Goal: Task Accomplishment & Management: Manage account settings

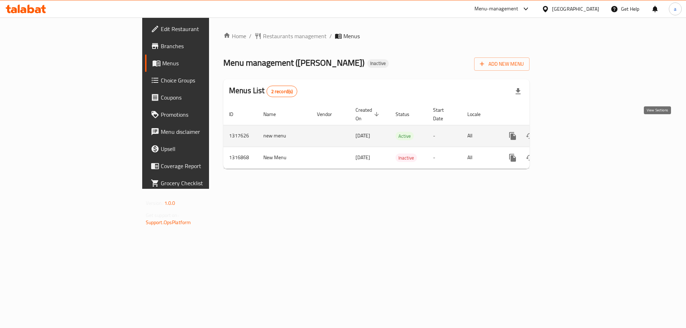
click at [567, 133] on icon "enhanced table" at bounding box center [564, 136] width 6 height 6
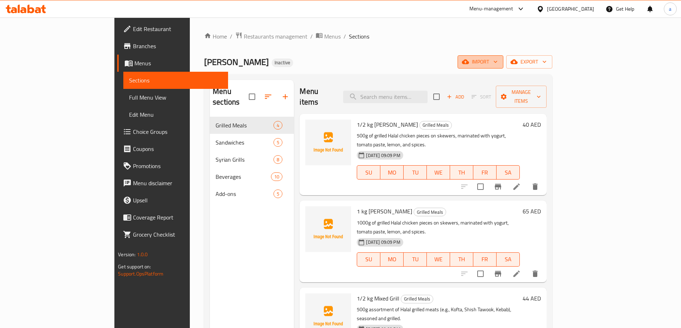
click at [497, 64] on span "import" at bounding box center [480, 62] width 34 height 9
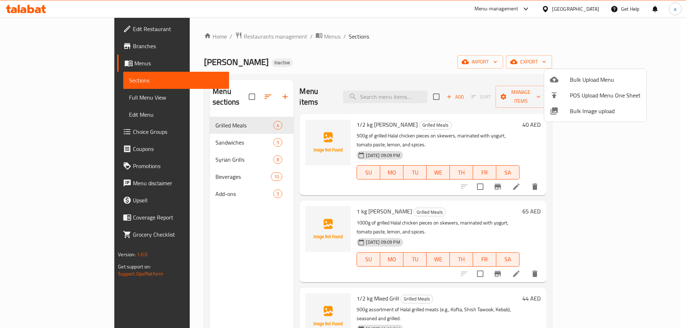
click at [585, 85] on li "Bulk Upload Menu" at bounding box center [595, 80] width 102 height 16
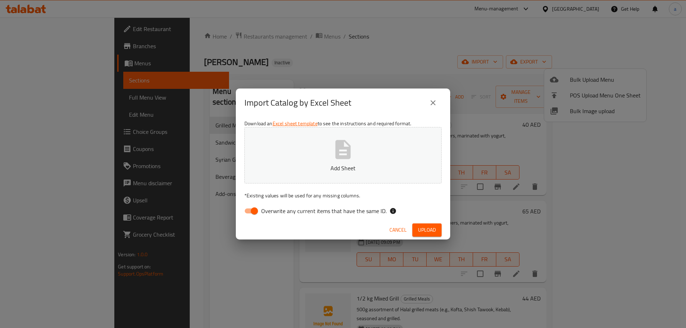
click at [255, 209] on input "Overwrite any current items that have the same ID." at bounding box center [254, 211] width 41 height 14
checkbox input "false"
click at [293, 176] on button "Add Sheet" at bounding box center [342, 155] width 197 height 56
click at [422, 228] on span "Upload" at bounding box center [427, 230] width 18 height 9
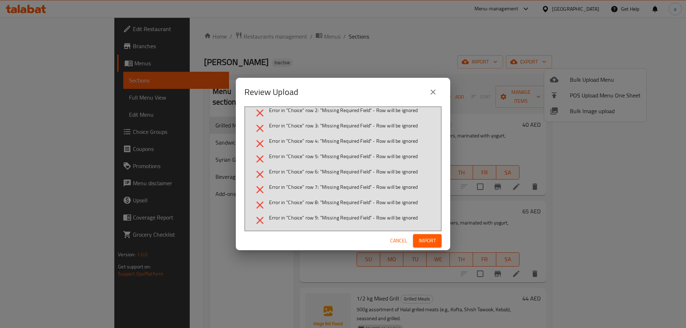
scroll to position [8, 0]
click at [425, 237] on span "Import" at bounding box center [427, 241] width 17 height 9
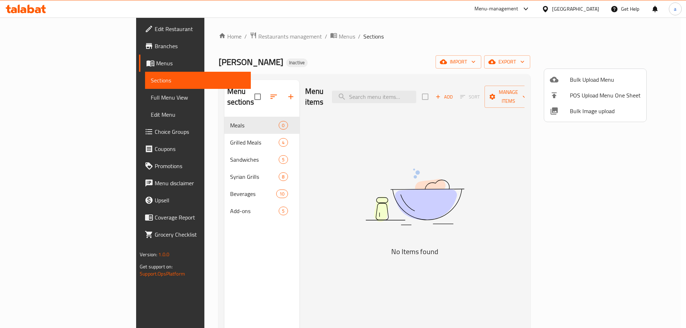
click at [590, 63] on div at bounding box center [343, 164] width 686 height 328
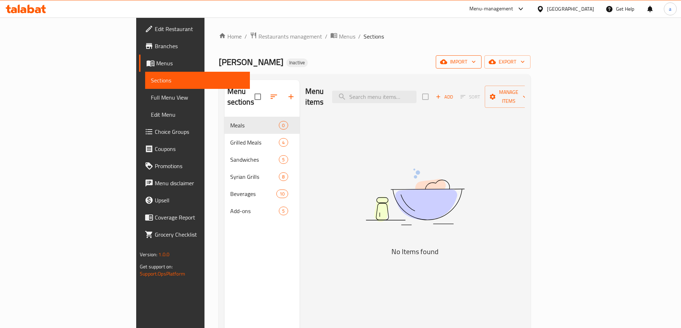
click at [481, 66] on button "import" at bounding box center [459, 61] width 46 height 13
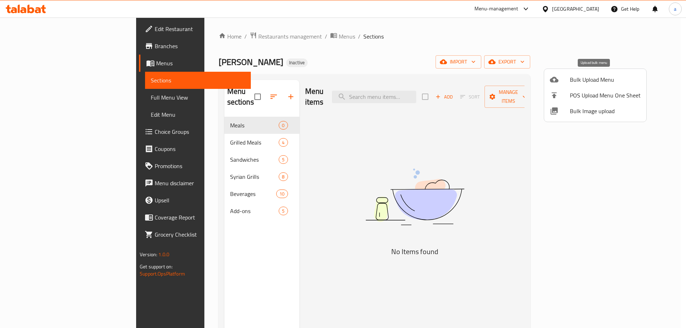
click at [572, 80] on span "Bulk Upload Menu" at bounding box center [605, 79] width 71 height 9
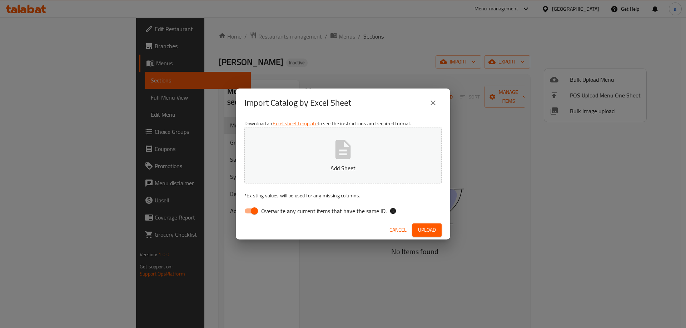
click at [254, 212] on input "Overwrite any current items that have the same ID." at bounding box center [254, 211] width 41 height 14
checkbox input "false"
click at [308, 179] on button "Add Sheet" at bounding box center [342, 155] width 197 height 56
click at [418, 232] on span "Upload" at bounding box center [427, 230] width 18 height 9
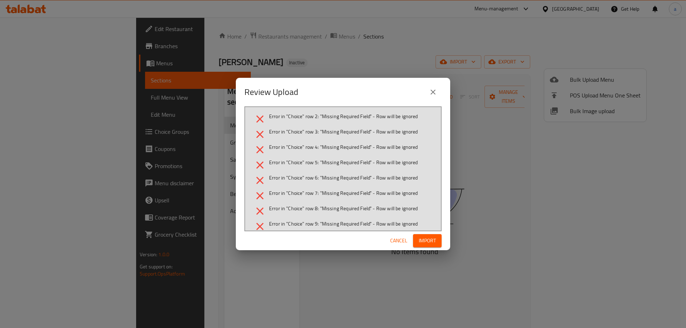
click at [429, 244] on span "Import" at bounding box center [427, 241] width 17 height 9
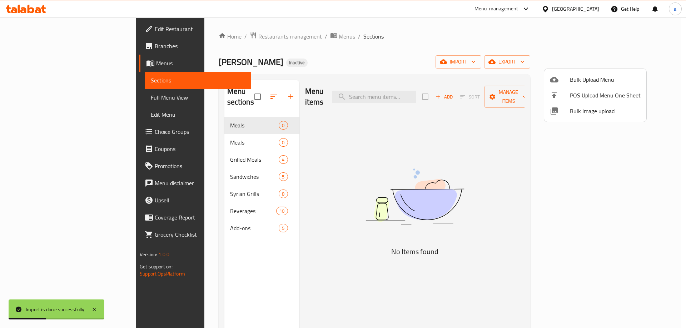
click at [243, 120] on div at bounding box center [343, 164] width 686 height 328
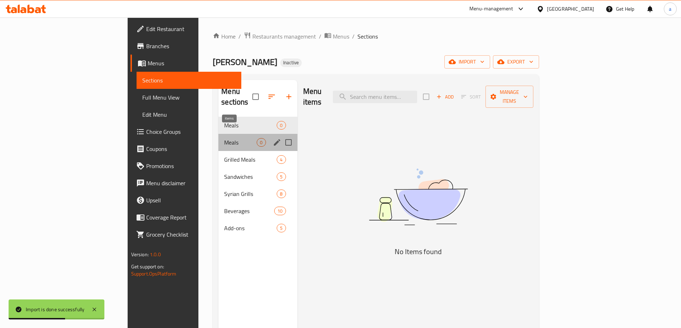
click at [257, 139] on span "0" at bounding box center [261, 142] width 8 height 7
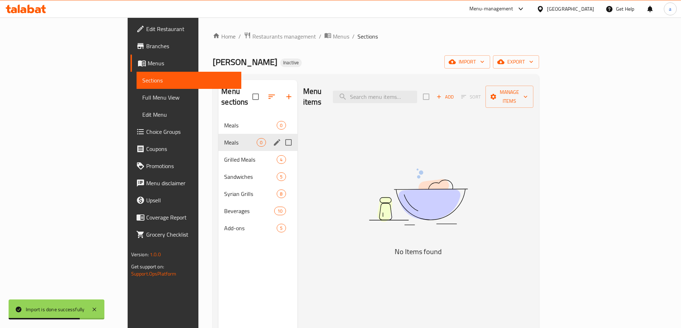
click at [281, 135] on input "Menu sections" at bounding box center [288, 142] width 15 height 15
checkbox input "true"
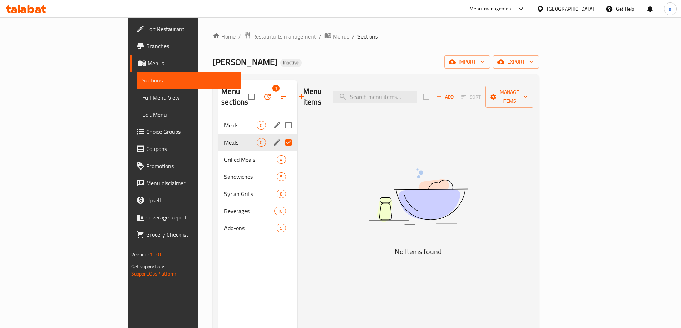
click at [281, 118] on input "Menu sections" at bounding box center [288, 125] width 15 height 15
checkbox input "true"
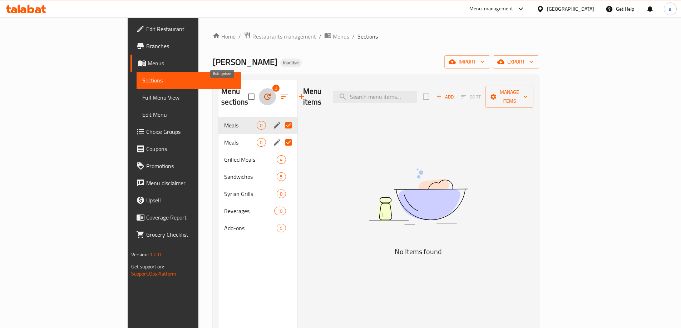
click at [259, 94] on button "button" at bounding box center [267, 96] width 17 height 17
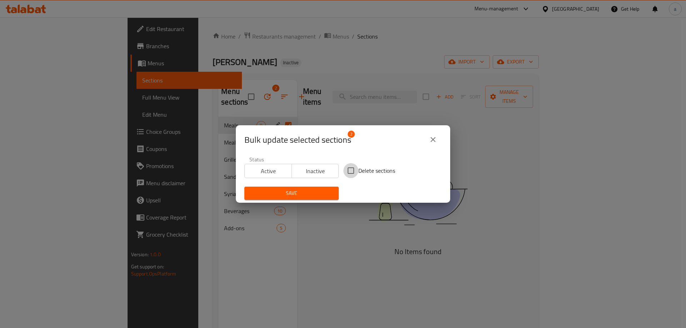
click at [355, 168] on input "Delete sections" at bounding box center [350, 170] width 15 height 15
checkbox input "true"
click at [329, 187] on button "Save" at bounding box center [291, 193] width 94 height 13
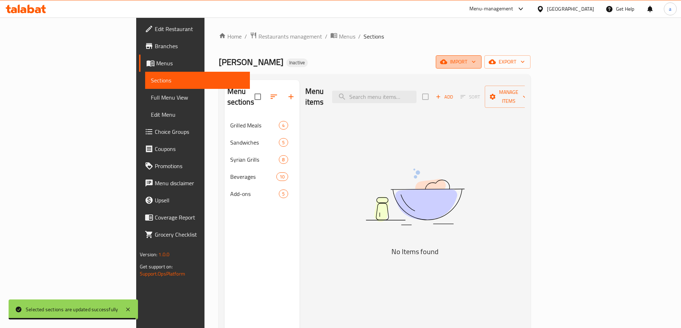
click at [476, 65] on span "import" at bounding box center [458, 62] width 34 height 9
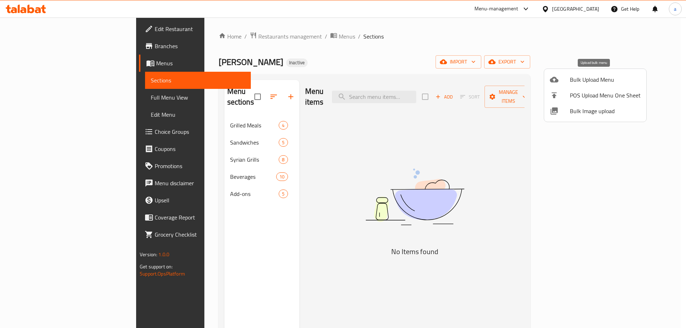
click at [596, 79] on span "Bulk Upload Menu" at bounding box center [605, 79] width 71 height 9
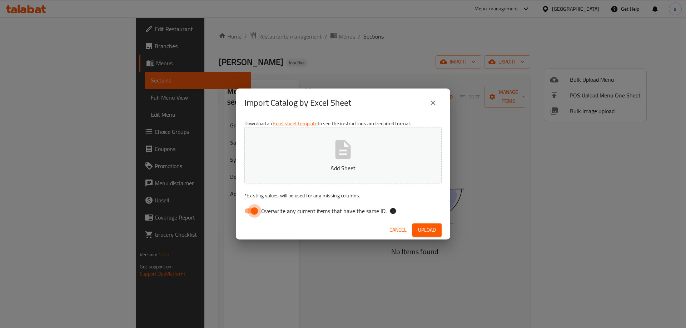
click at [251, 215] on input "Overwrite any current items that have the same ID." at bounding box center [254, 211] width 41 height 14
checkbox input "false"
click at [293, 178] on button "Add Sheet" at bounding box center [342, 155] width 197 height 56
click at [420, 227] on span "Upload" at bounding box center [427, 230] width 18 height 9
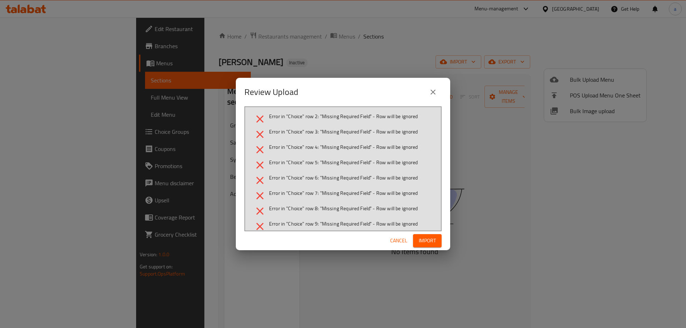
click at [437, 94] on icon "close" at bounding box center [433, 92] width 9 height 9
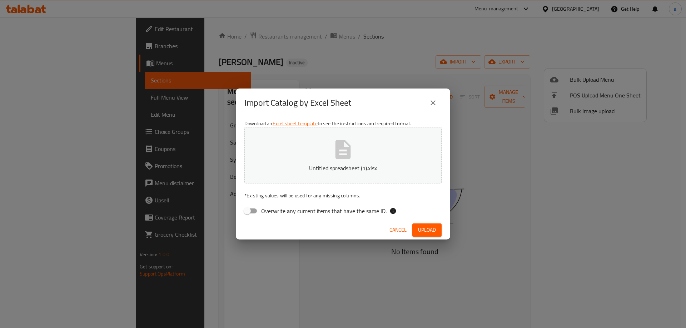
click at [433, 101] on icon "close" at bounding box center [433, 103] width 9 height 9
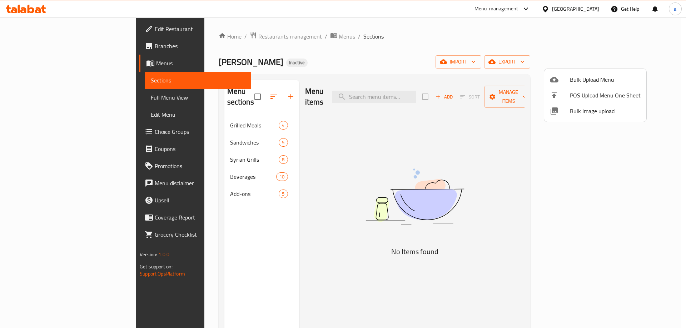
click at [255, 93] on div at bounding box center [343, 164] width 686 height 328
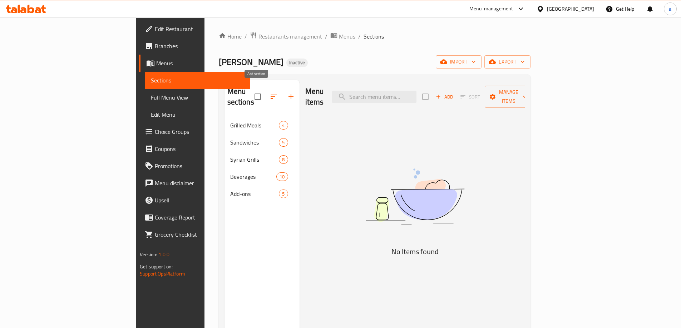
click at [287, 93] on icon "button" at bounding box center [291, 97] width 9 height 9
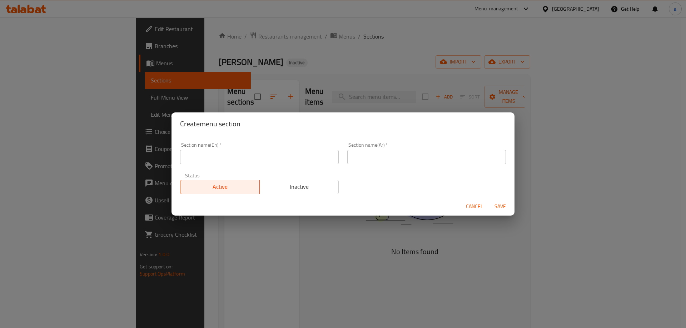
click at [249, 156] on input "text" at bounding box center [259, 157] width 159 height 14
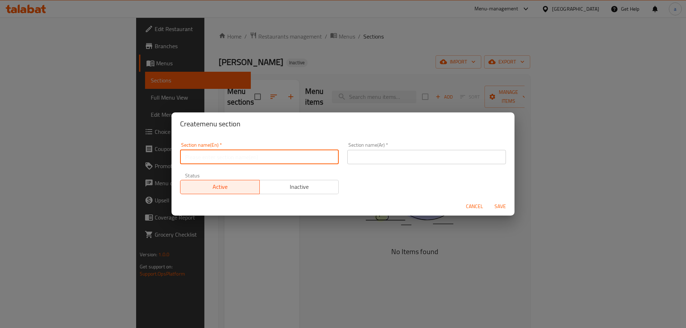
type input "G"
type input "Meals"
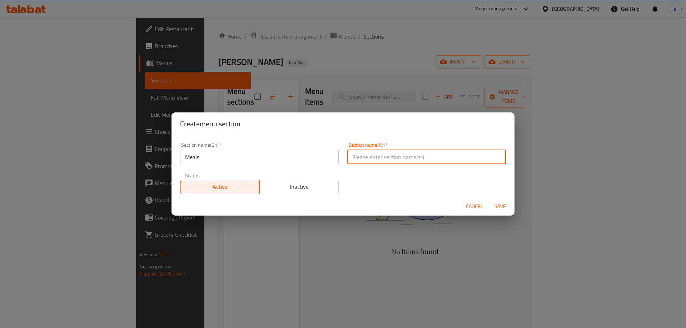
click at [397, 158] on input "text" at bounding box center [426, 157] width 159 height 14
type input "وجبات"
click at [496, 204] on span "Save" at bounding box center [500, 206] width 17 height 9
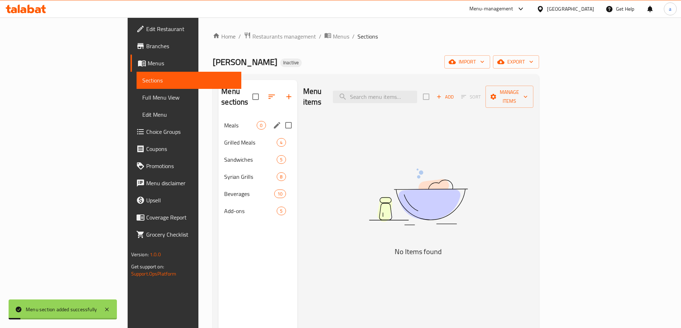
click at [224, 121] on span "Meals" at bounding box center [240, 125] width 33 height 9
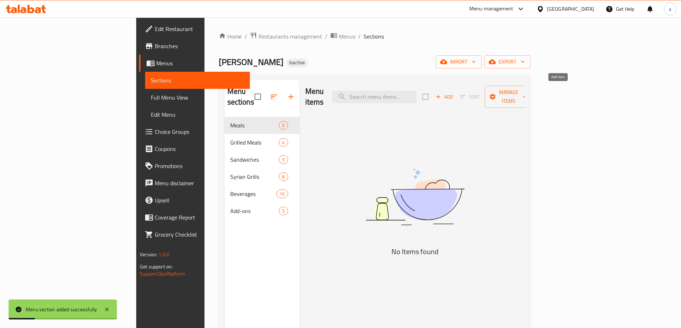
click at [456, 91] on button "Add" at bounding box center [444, 96] width 23 height 11
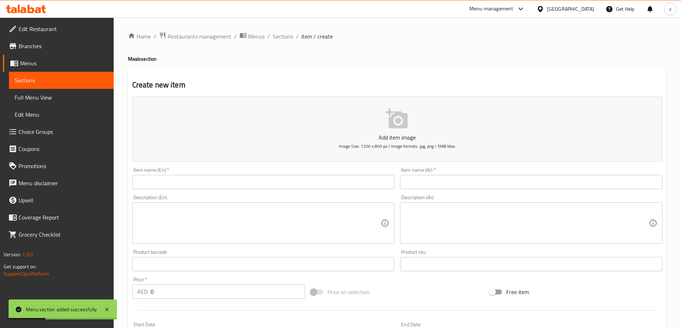
click at [168, 190] on div "Item name (En)   * Item name (En) *" at bounding box center [263, 179] width 268 height 28
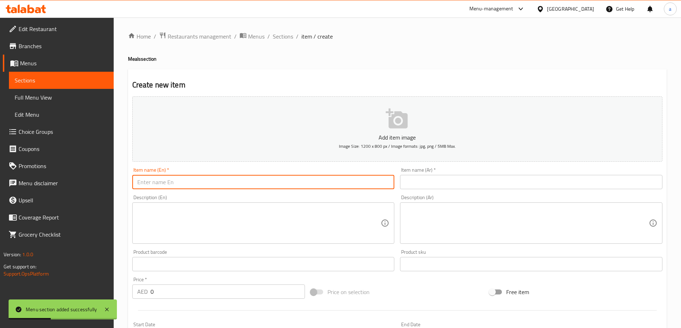
click at [166, 186] on input "text" at bounding box center [263, 182] width 262 height 14
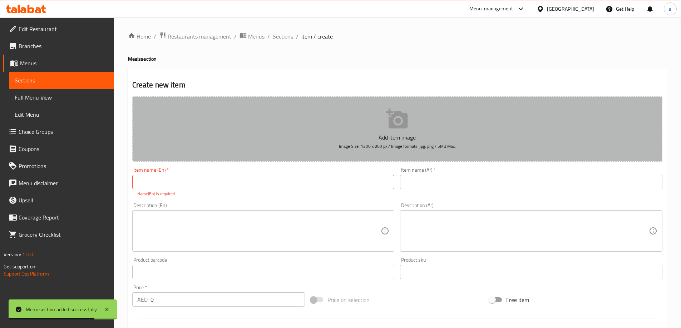
click at [197, 129] on button "Add item image Image Size: 1200 x 800 px / Image formats: jpg, png / 5MB Max." at bounding box center [397, 128] width 530 height 65
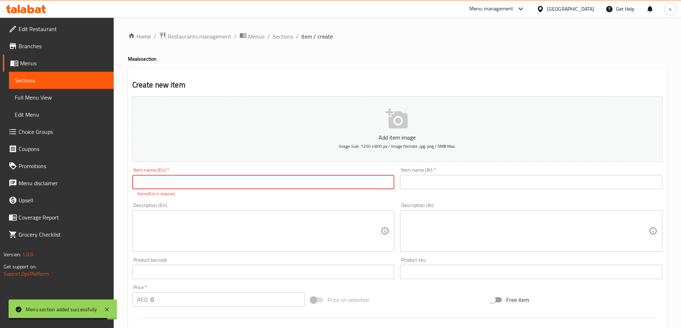
drag, startPoint x: 194, startPoint y: 180, endPoint x: 160, endPoint y: 185, distance: 34.6
click at [194, 180] on input "text" at bounding box center [263, 182] width 262 height 14
paste input "Full Machine Chicken + Rice + Vegetables + Salads"
type input "Full Machine Chicken + Rice + Vegetables + Salads"
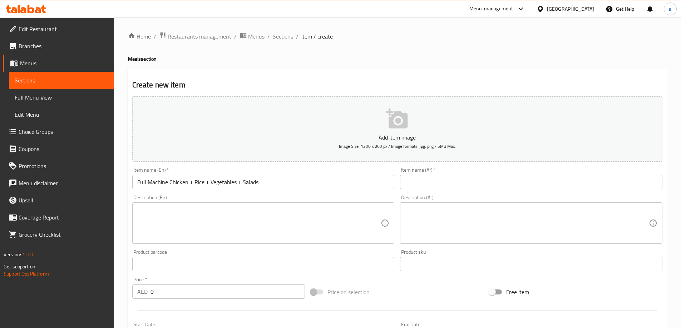
click at [491, 182] on input "text" at bounding box center [531, 182] width 262 height 14
paste input "دجاجة ماكينة كاملة + أرز + خضار + سلطات"
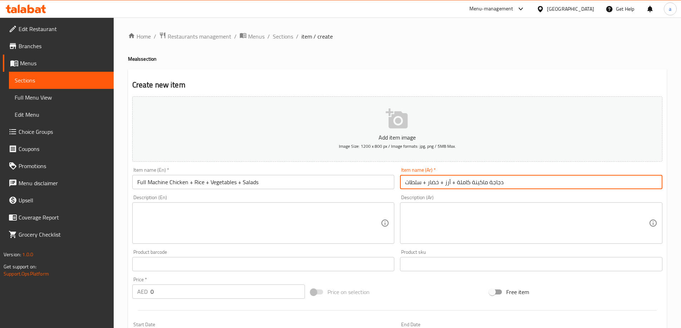
type input "دجاجة ماكينة كاملة + أرز + خضار + سلطات"
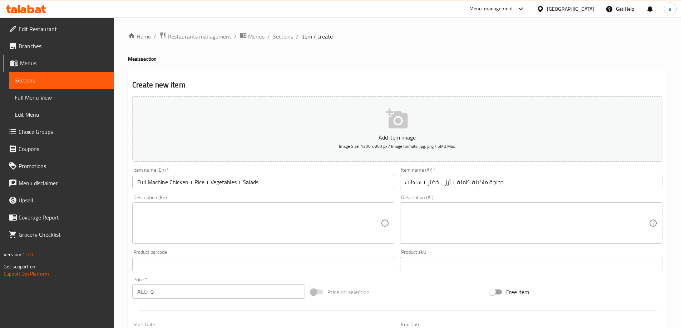
drag, startPoint x: 244, startPoint y: 231, endPoint x: 163, endPoint y: 215, distance: 83.3
click at [244, 231] on textarea at bounding box center [259, 224] width 244 height 34
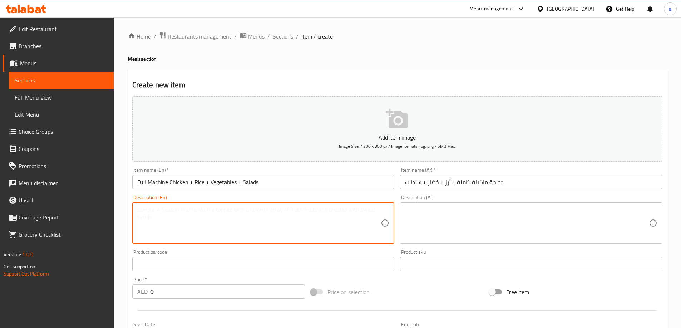
paste textarea "Whole Halal chicken grilled/roasted (Macchina style), served with Basmati/Egypt…"
type textarea "Whole Halal chicken grilled/roasted (Macchina style), served with Basmati/Egypt…"
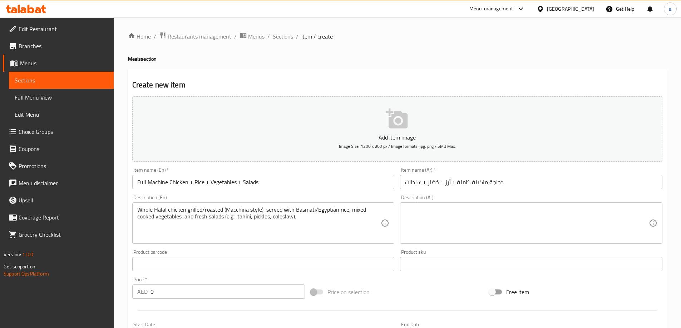
click at [469, 228] on textarea at bounding box center [527, 224] width 244 height 34
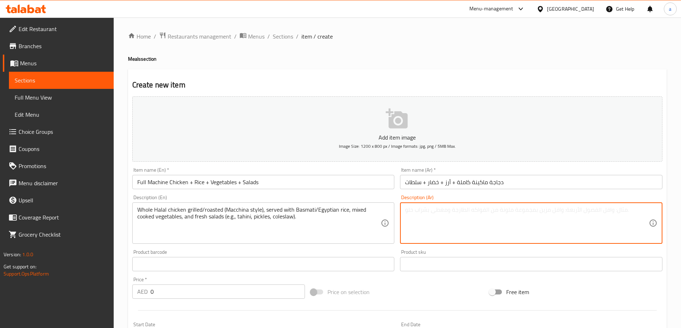
paste textarea "دجاجة حلال كاملة مشوية/محمصة (على طريقة ماكينا)، تقدم مع أرز بسمتي/مصري، وخضراو…"
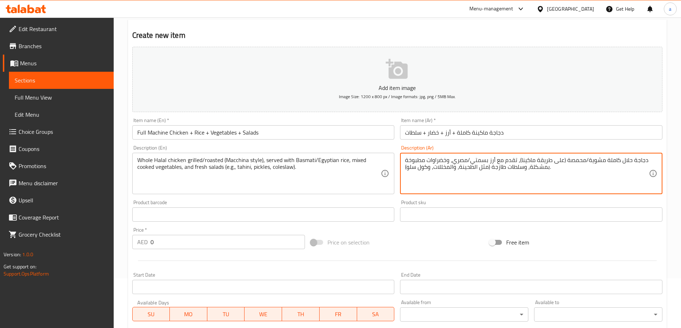
scroll to position [107, 0]
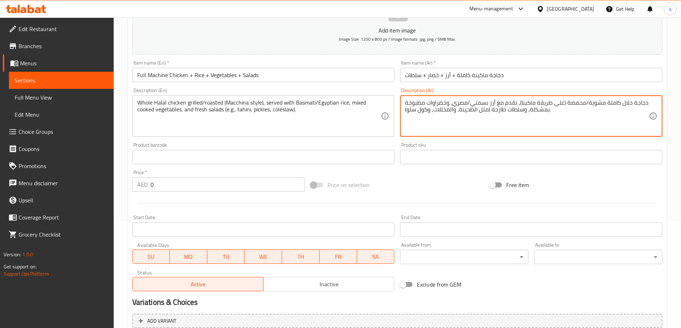
type textarea "دجاجة حلال كاملة مشوية/محمصة (على طريقة ماكينا)، تقدم مع أرز بسمتي/مصري، وخضراو…"
click at [176, 186] on input "0" at bounding box center [227, 185] width 155 height 14
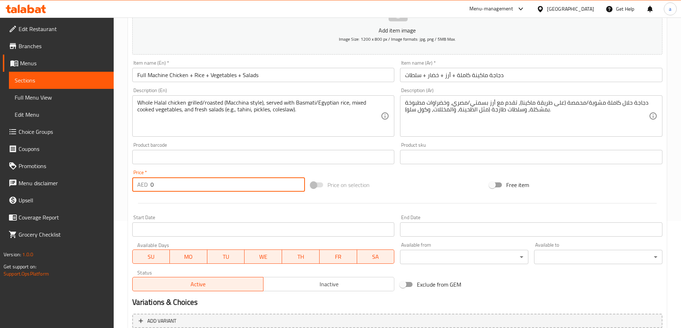
click at [176, 186] on input "0" at bounding box center [227, 185] width 155 height 14
drag, startPoint x: 174, startPoint y: 185, endPoint x: 117, endPoint y: 180, distance: 57.8
click at [117, 180] on div "Home / Restaurants management / Menus / Sections / item / create Meals section …" at bounding box center [397, 153] width 567 height 487
type input "39"
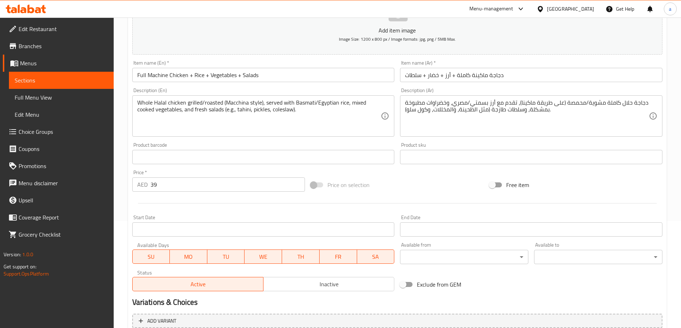
scroll to position [177, 0]
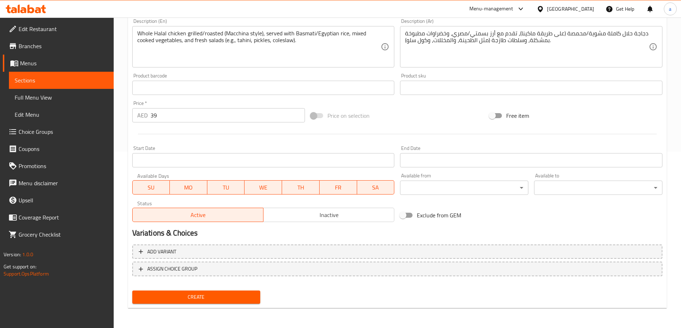
click at [194, 298] on span "Create" at bounding box center [196, 297] width 117 height 9
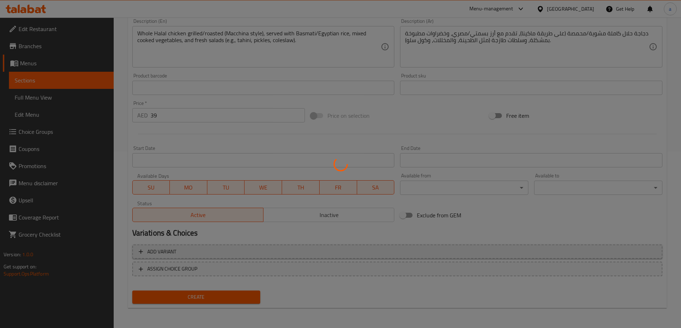
type input "0"
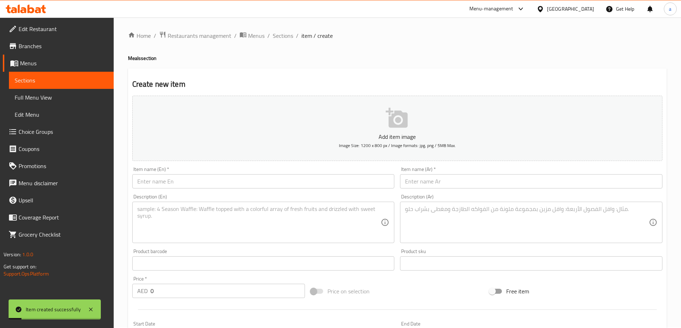
scroll to position [0, 0]
click at [60, 99] on span "Full Menu View" at bounding box center [61, 97] width 93 height 9
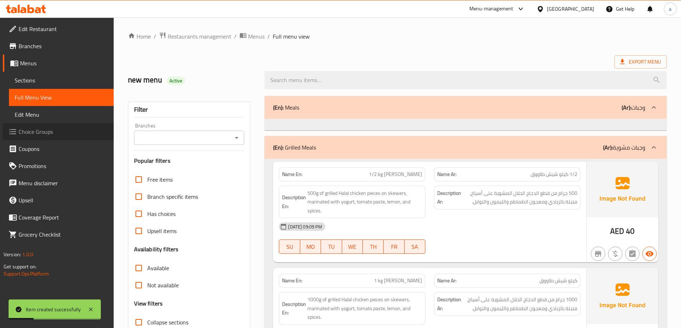
click at [48, 128] on span "Choice Groups" at bounding box center [63, 132] width 89 height 9
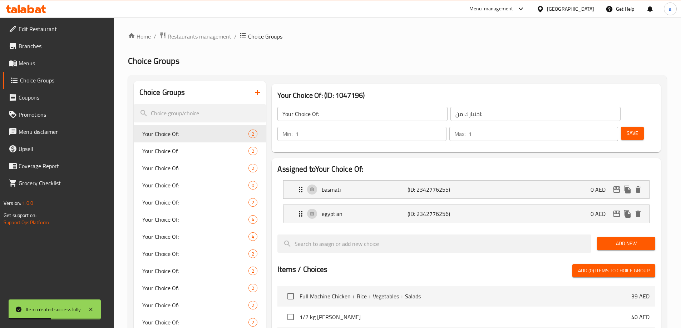
click at [260, 94] on icon "button" at bounding box center [257, 92] width 9 height 9
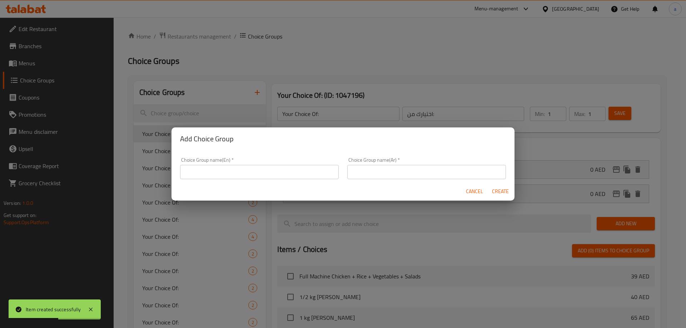
click at [241, 170] on input "text" at bounding box center [259, 172] width 159 height 14
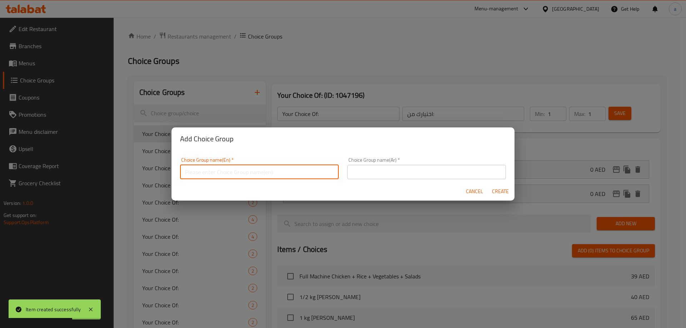
type input "Your Choice Of :"
click at [380, 170] on input "text" at bounding box center [426, 172] width 159 height 14
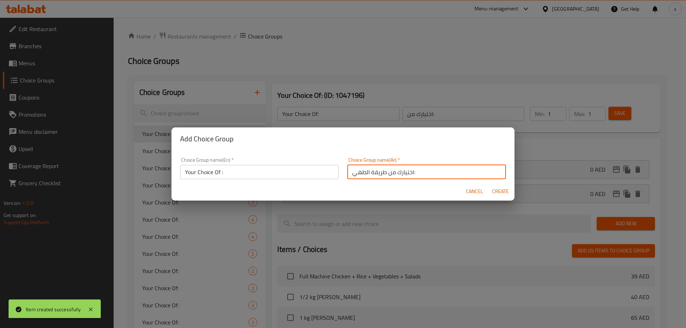
drag, startPoint x: 384, startPoint y: 172, endPoint x: 342, endPoint y: 172, distance: 41.5
click at [343, 172] on div "Choice Group name(Ar)   * اختيارك من طريقة الطهي: Choice Group name(Ar) *" at bounding box center [426, 168] width 167 height 30
type input "اختيارك من:"
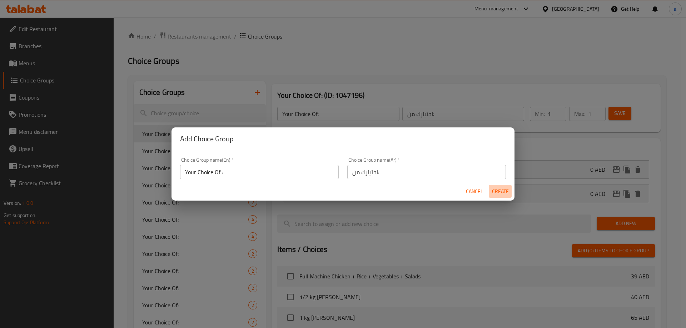
click at [494, 191] on span "Create" at bounding box center [500, 191] width 17 height 9
type input "Your Choice Of :"
type input "اختيارك من:"
type input "0"
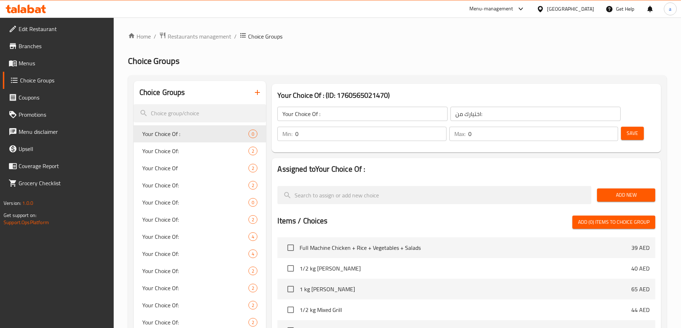
click at [613, 191] on span "Add New" at bounding box center [626, 195] width 47 height 9
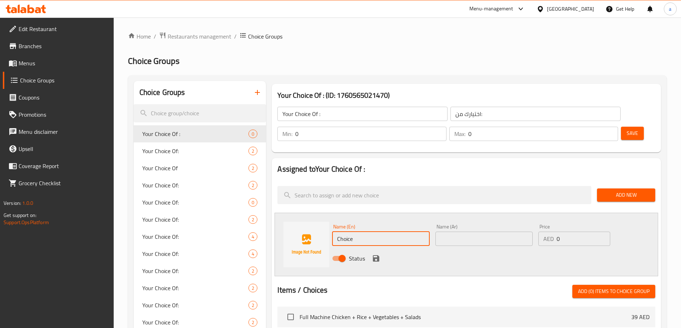
click at [379, 232] on input "Choice" at bounding box center [380, 239] width 97 height 14
type input "1"
click at [446, 127] on input "1" at bounding box center [370, 134] width 151 height 14
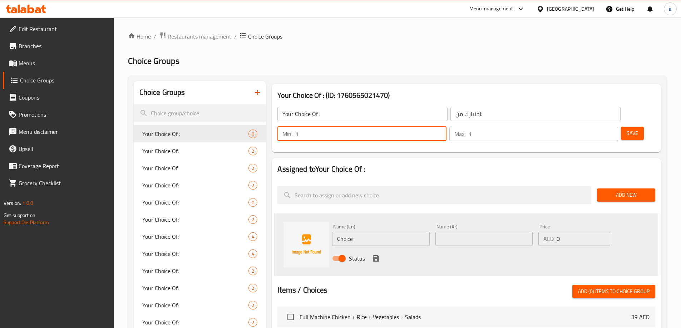
type input "1"
click at [598, 127] on input "1" at bounding box center [543, 134] width 150 height 14
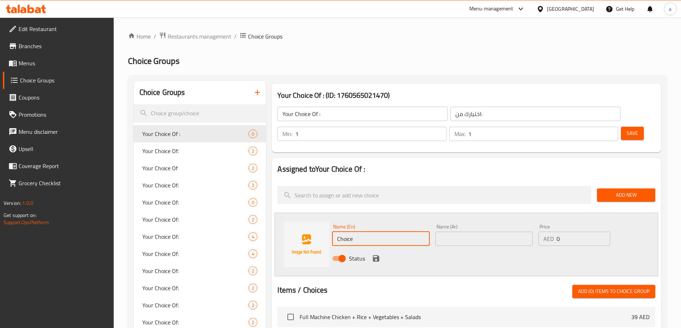
click at [379, 232] on input "Choice" at bounding box center [380, 239] width 97 height 14
click at [357, 232] on input "Choice" at bounding box center [380, 239] width 97 height 14
paste input "grilled"
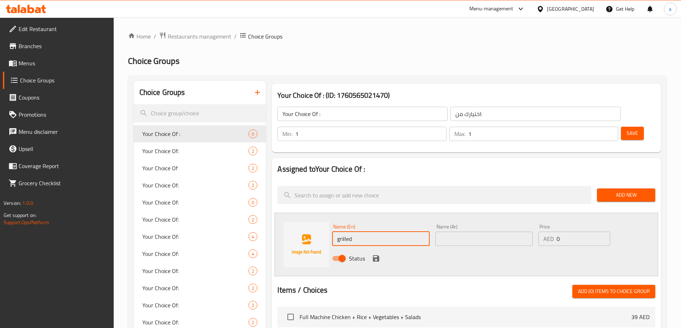
type input "grilled"
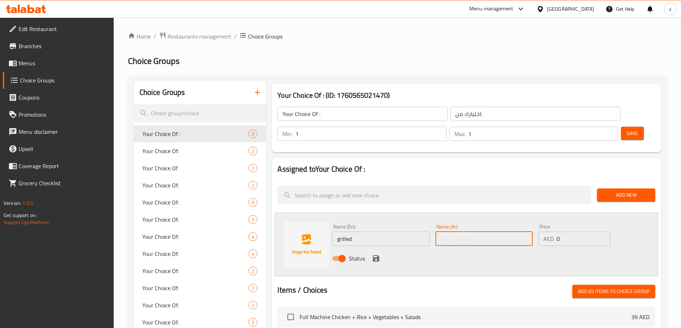
click at [473, 232] on input "text" at bounding box center [483, 239] width 97 height 14
paste input "مشوي"
type input "مشوي"
click at [372, 254] on icon "save" at bounding box center [376, 258] width 9 height 9
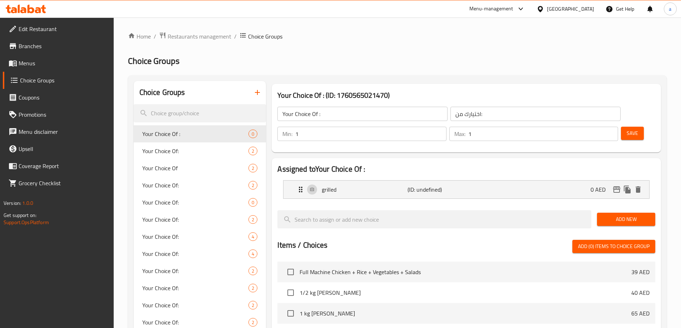
click at [620, 213] on button "Add New" at bounding box center [626, 219] width 58 height 13
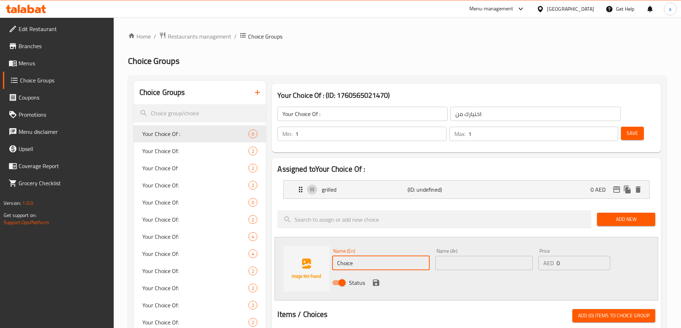
click at [356, 256] on input "Choice" at bounding box center [380, 263] width 97 height 14
paste input "roasted"
click at [355, 256] on input "Choiceroasted" at bounding box center [380, 263] width 97 height 14
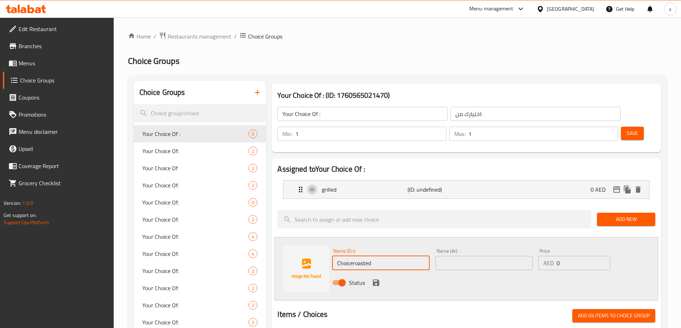
paste input "text"
type input "roasted"
click at [465, 256] on input "text" at bounding box center [483, 263] width 97 height 14
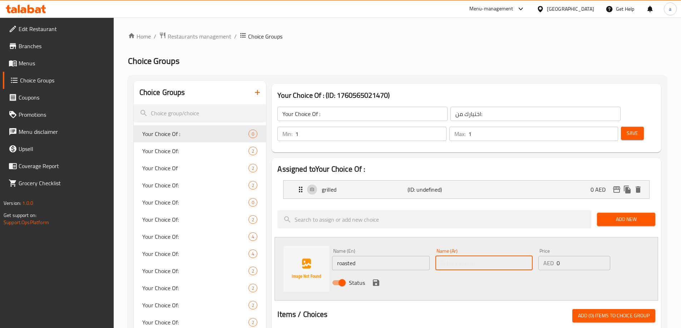
paste input "محمص"
type input "محمص"
click at [476, 237] on div "Name (En) roasted Name (En) Name (Ar) محمص Name (Ar) Price AED 0 Price Status" at bounding box center [465, 269] width 383 height 64
click at [378, 280] on icon "save" at bounding box center [376, 283] width 6 height 6
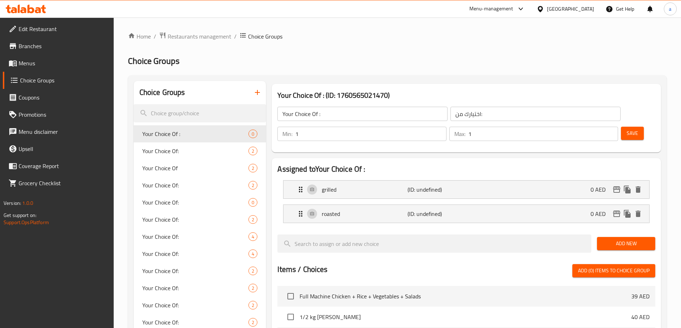
click at [626, 129] on span "Save" at bounding box center [631, 133] width 11 height 9
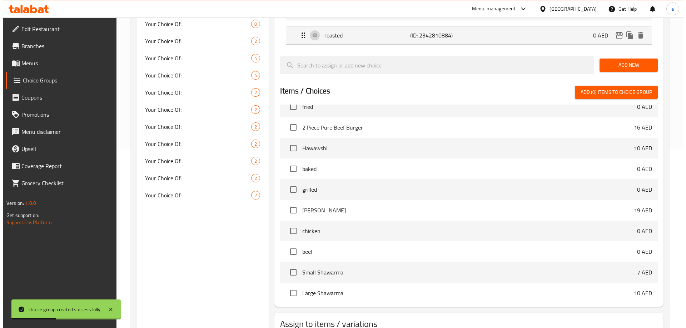
scroll to position [214, 0]
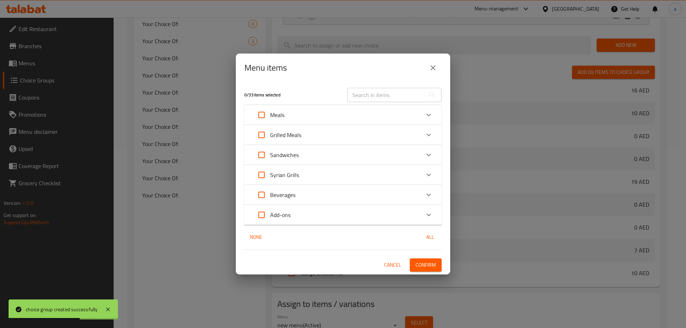
click at [419, 119] on div "Meals" at bounding box center [336, 114] width 167 height 17
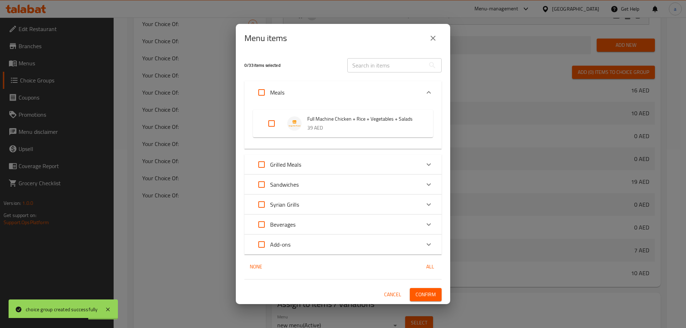
click at [267, 122] on input "Expand" at bounding box center [271, 123] width 17 height 17
checkbox input "true"
click at [426, 301] on button "Confirm" at bounding box center [426, 294] width 32 height 13
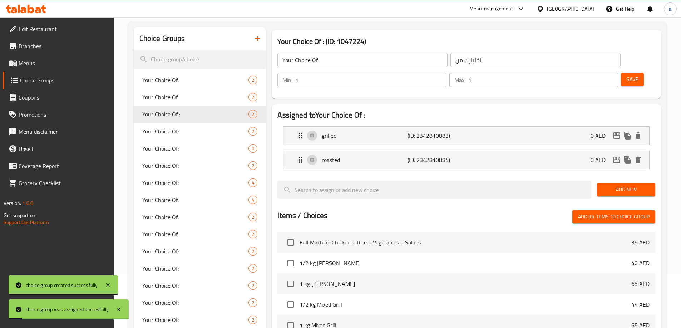
scroll to position [0, 0]
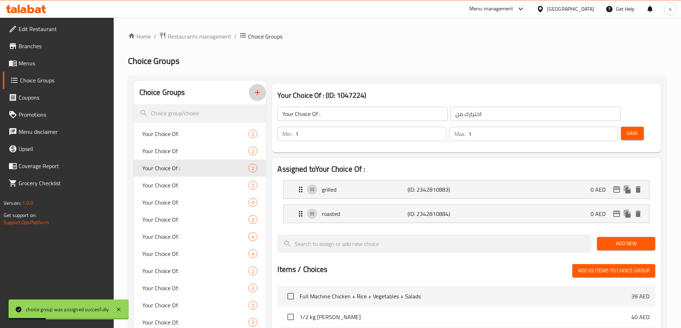
click at [254, 92] on icon "button" at bounding box center [257, 92] width 9 height 9
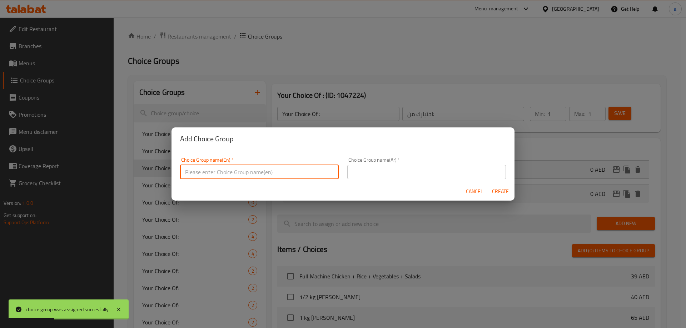
click at [251, 170] on input "text" at bounding box center [259, 172] width 159 height 14
type input "Your Choice Of :"
click at [358, 172] on input "text" at bounding box center [426, 172] width 159 height 14
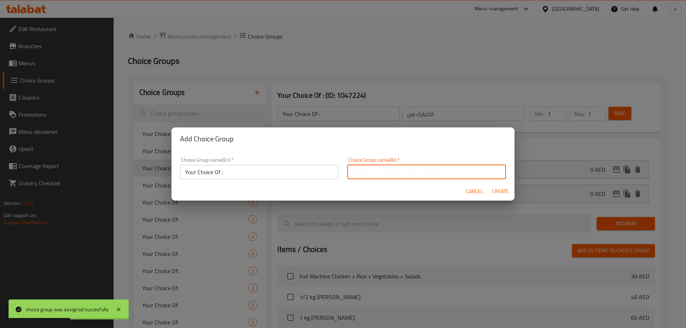
type input "اختيارك من:"
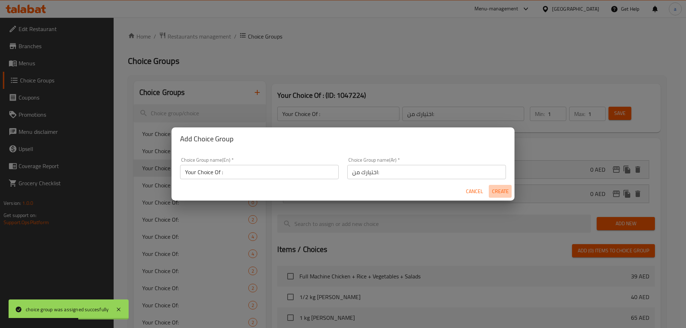
click at [499, 193] on span "Create" at bounding box center [500, 191] width 17 height 9
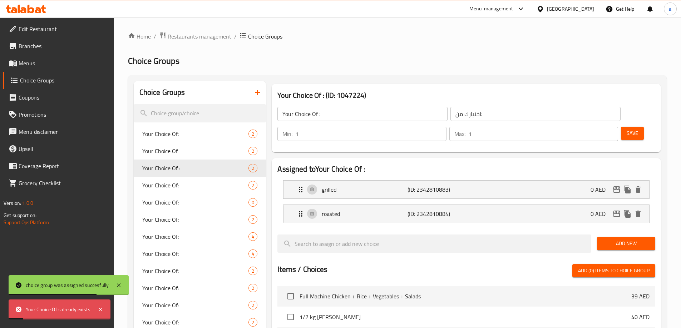
click at [328, 115] on input "Your Choice Of :" at bounding box center [362, 114] width 170 height 14
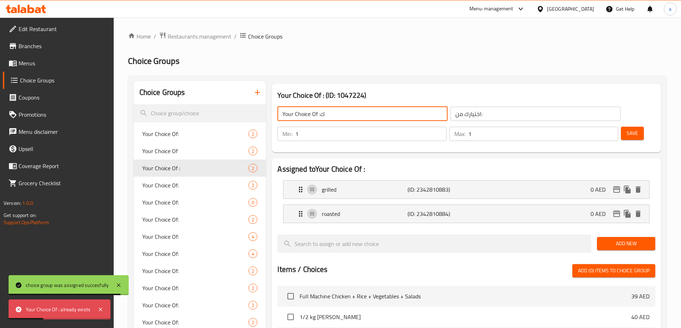
type input "Your Choice Of :ك"
click at [450, 119] on input "اختيارك من:" at bounding box center [535, 114] width 170 height 14
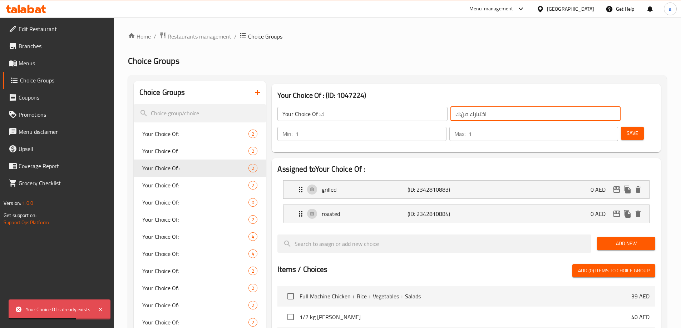
type input "اختيارك من:"
click at [334, 115] on input "Your Choice Of :ك" at bounding box center [362, 114] width 170 height 14
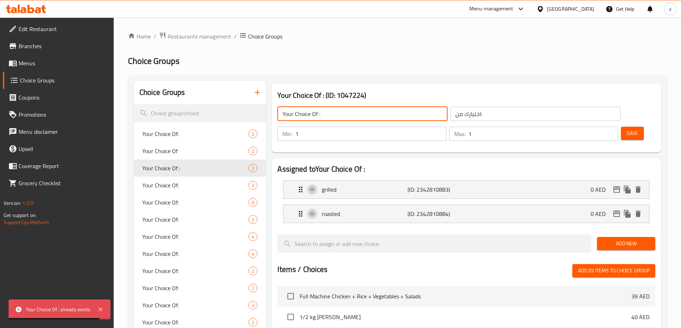
type input "Your Choice Of :"
click at [258, 44] on div "Home / Restaurants management / Choice Groups Choice Groups Choice Groups Your …" at bounding box center [397, 288] width 539 height 513
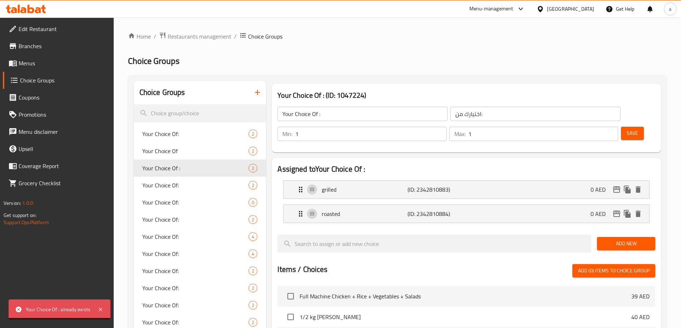
click at [251, 94] on button "button" at bounding box center [257, 92] width 17 height 17
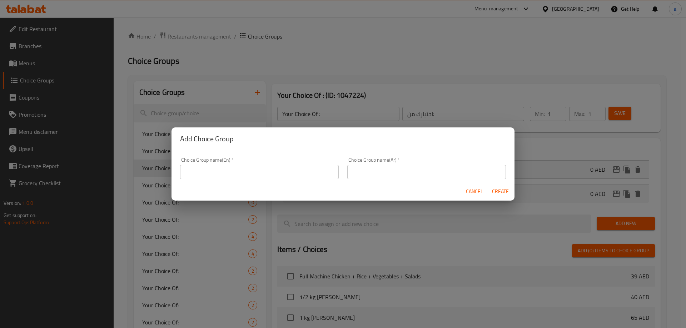
click at [247, 160] on div "Choice Group name(En)   * Choice Group name(En) *" at bounding box center [259, 169] width 159 height 22
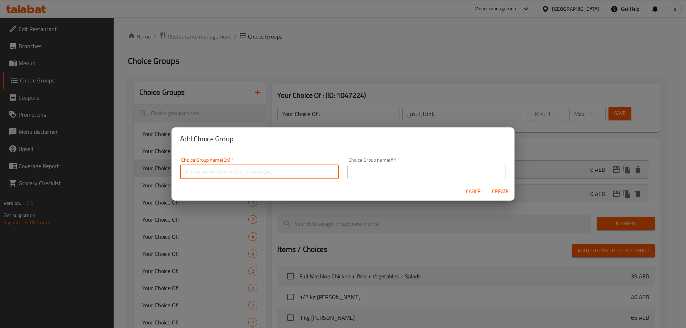
click at [245, 168] on input "text" at bounding box center [259, 172] width 159 height 14
type input "Your Choice Of :ن"
click at [384, 179] on div "Choice Group name(Ar)   * Choice Group name(Ar) *" at bounding box center [426, 168] width 167 height 30
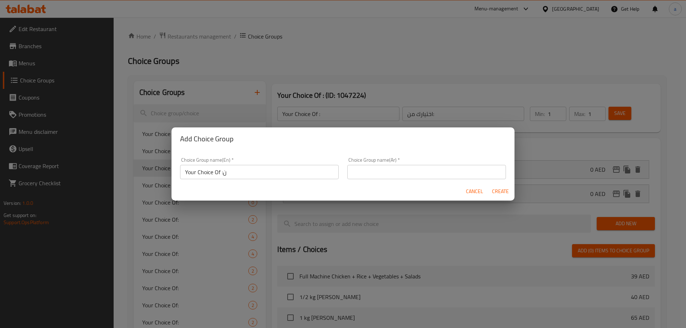
click at [383, 176] on input "text" at bounding box center [426, 172] width 159 height 14
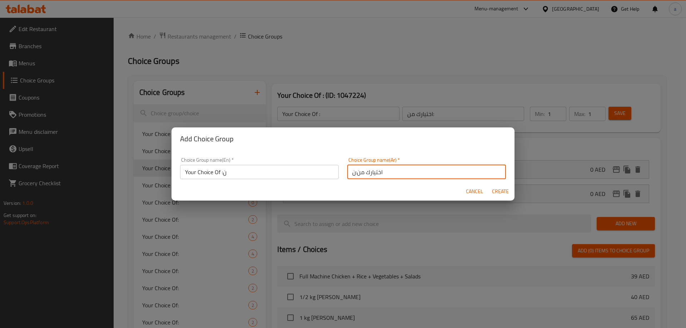
type input "اختيارك من:ن"
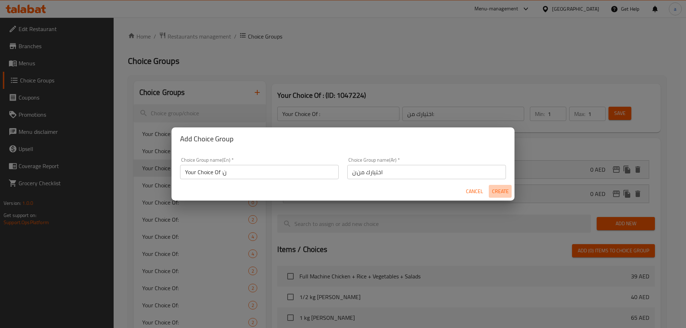
click at [494, 192] on span "Create" at bounding box center [500, 191] width 17 height 9
type input "Your Choice Of :ن"
type input "اختيارك من:ن"
type input "0"
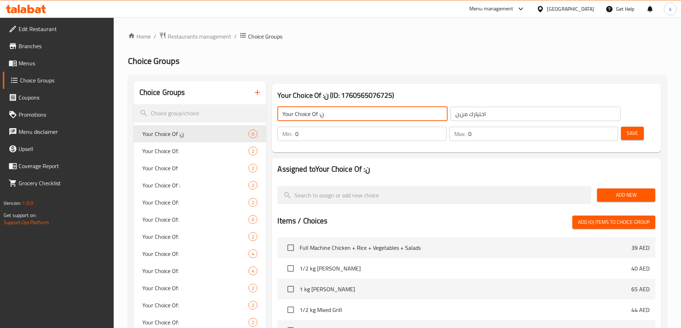
click at [353, 116] on input "Your Choice Of :ن" at bounding box center [362, 114] width 170 height 14
type input "Your Choice Of :"
click at [471, 121] on input "اختيارك من:ن" at bounding box center [535, 114] width 170 height 14
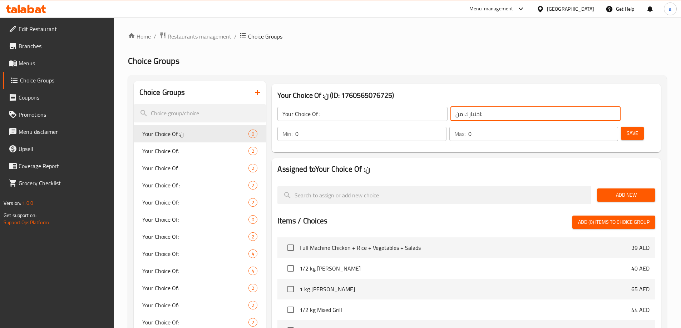
type input "اختيارك من:"
click at [586, 135] on div "Your Choice Of :ن (ID: 1760565076725) Your Choice Of : ​ اختيارك من: ​ Min: 0 ​…" at bounding box center [466, 118] width 395 height 74
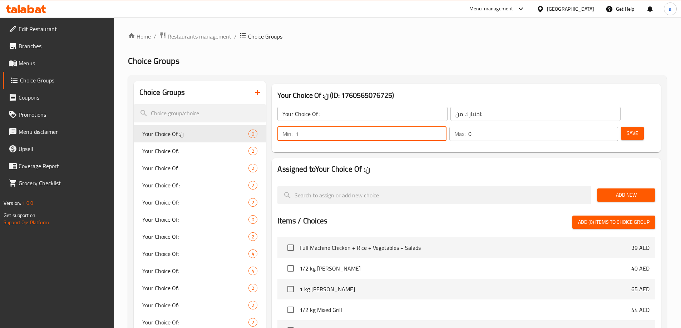
type input "1"
click at [446, 127] on input "1" at bounding box center [370, 134] width 151 height 14
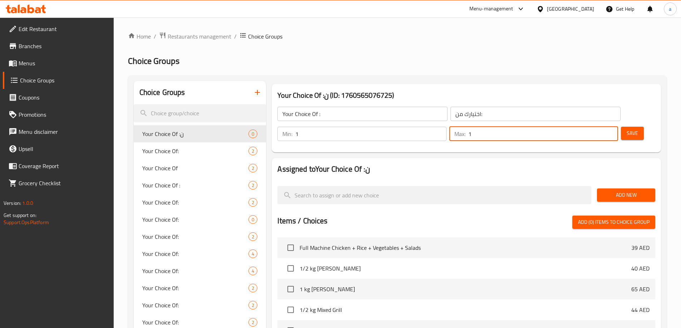
type input "1"
click at [599, 127] on input "1" at bounding box center [543, 134] width 150 height 14
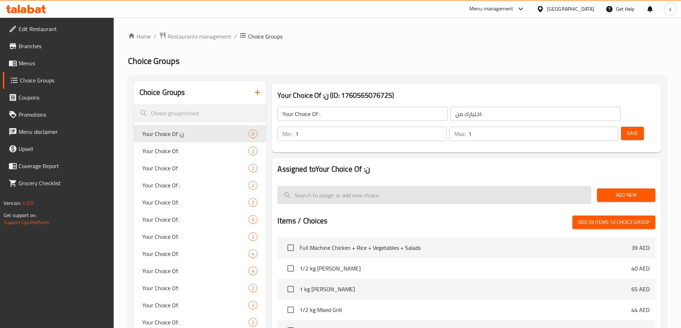
click at [422, 186] on input "search" at bounding box center [434, 195] width 314 height 18
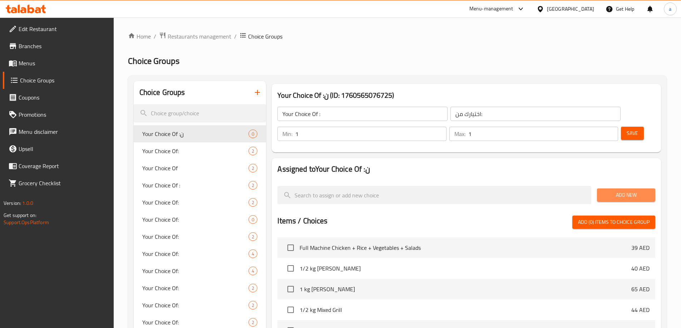
click at [622, 191] on span "Add New" at bounding box center [626, 195] width 47 height 9
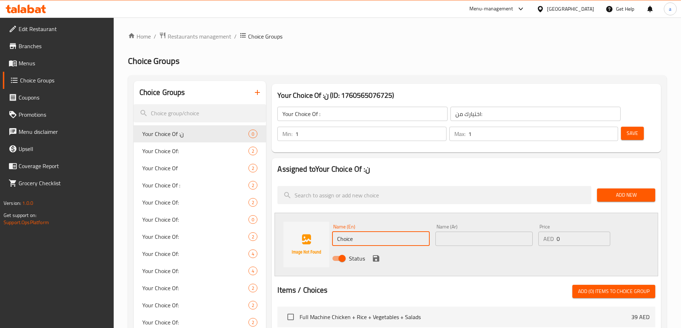
click at [362, 232] on input "Choice" at bounding box center [380, 239] width 97 height 14
paste input "basmati rice"
type input "basmati rice"
click at [466, 232] on input "text" at bounding box center [483, 239] width 97 height 14
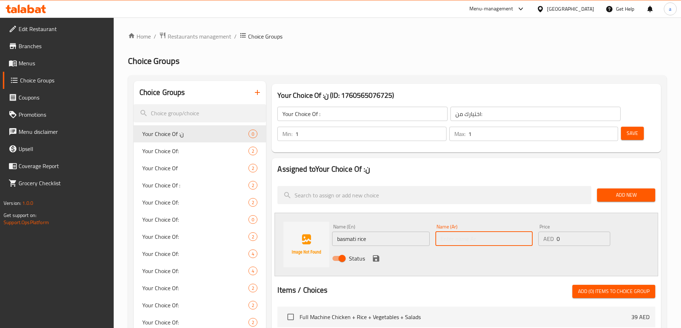
paste input "ارز بسمتي"
type input "ارز بسمتي"
click at [375, 256] on icon "save" at bounding box center [376, 259] width 6 height 6
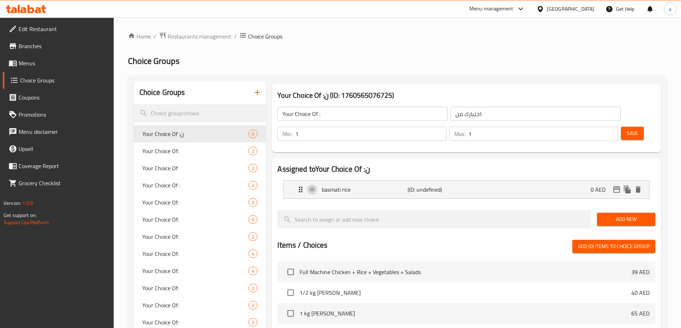
drag, startPoint x: 618, startPoint y: 198, endPoint x: 607, endPoint y: 198, distance: 11.1
click at [618, 215] on span "Add New" at bounding box center [626, 219] width 47 height 9
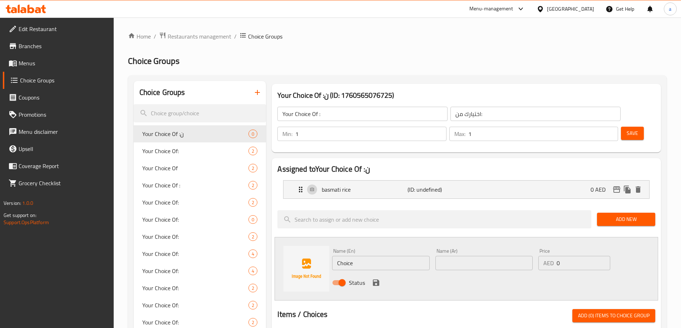
click at [384, 256] on input "Choice" at bounding box center [380, 263] width 97 height 14
paste input "Egyptian r"
type input "Egyptian rice"
click at [472, 256] on input "text" at bounding box center [483, 263] width 97 height 14
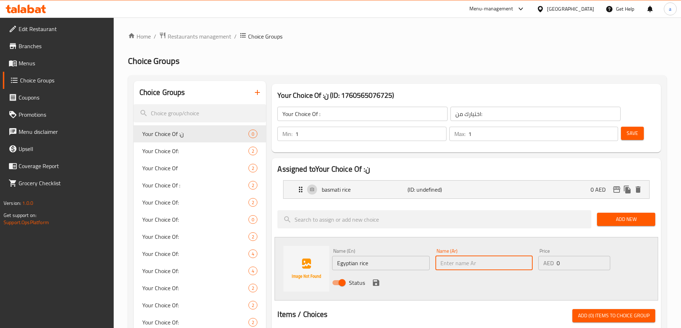
paste input "ارز مصري"
type input "ارز مصري"
click at [377, 279] on icon "save" at bounding box center [376, 283] width 9 height 9
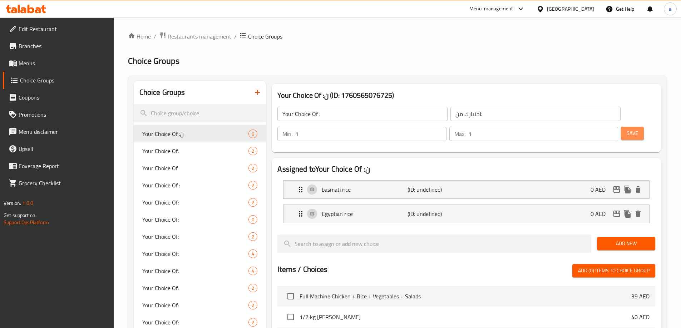
click at [626, 129] on span "Save" at bounding box center [631, 133] width 11 height 9
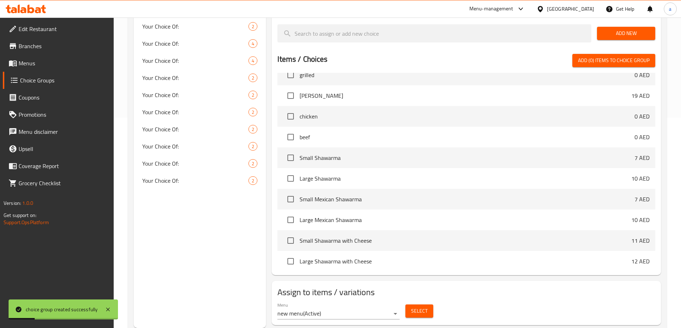
scroll to position [286, 0]
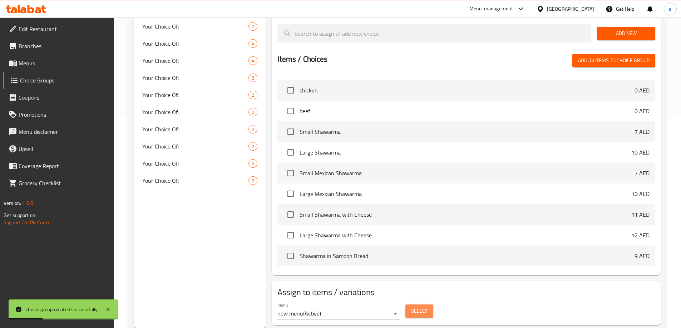
click at [421, 305] on button "Select" at bounding box center [419, 311] width 28 height 13
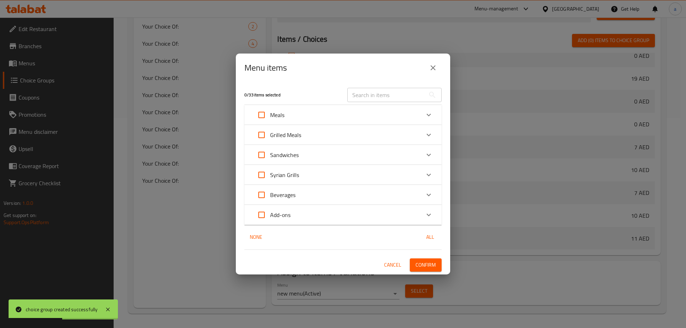
click at [301, 113] on div "Meals" at bounding box center [336, 114] width 167 height 17
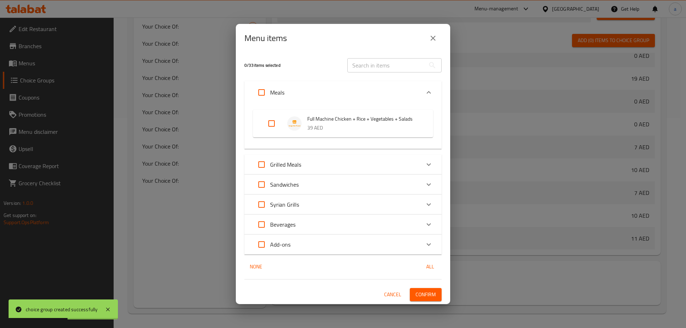
click at [274, 120] on input "Expand" at bounding box center [271, 123] width 17 height 17
checkbox input "true"
click at [436, 294] on span "Confirm" at bounding box center [426, 295] width 20 height 9
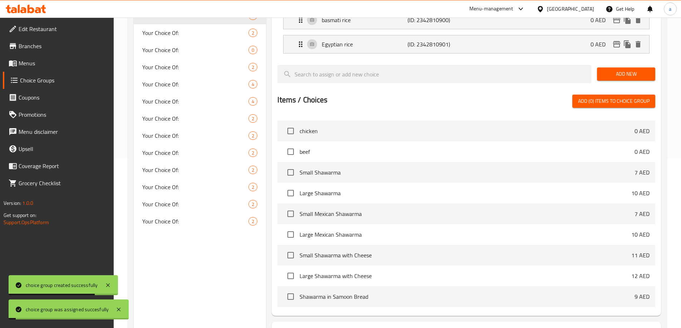
scroll to position [68, 0]
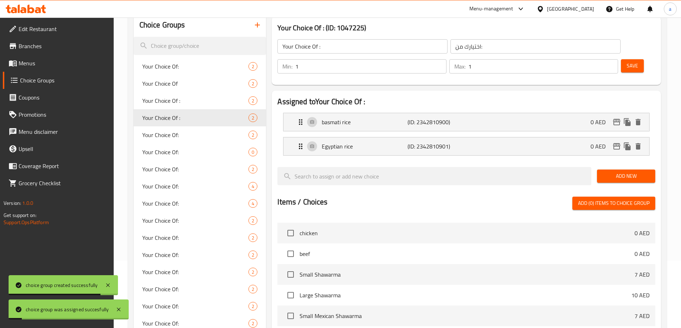
click at [50, 61] on span "Menus" at bounding box center [63, 63] width 89 height 9
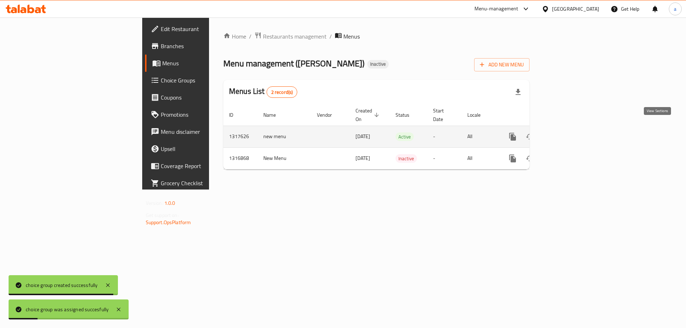
click at [573, 128] on link "enhanced table" at bounding box center [564, 136] width 17 height 17
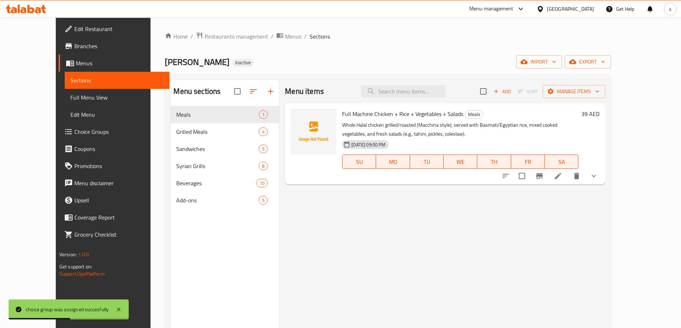
click at [70, 93] on span "Full Menu View" at bounding box center [116, 97] width 93 height 9
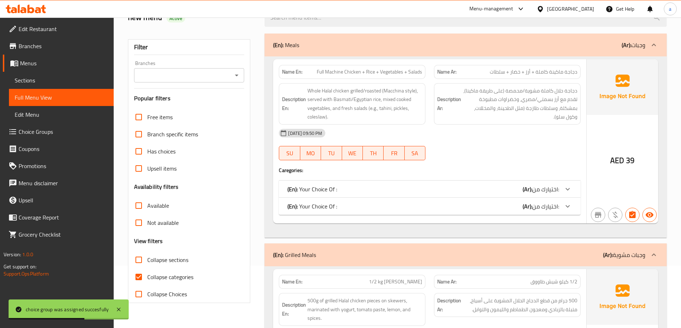
scroll to position [107, 0]
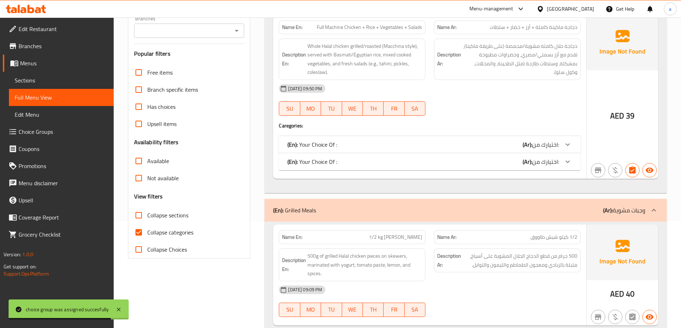
click at [140, 212] on input "Collapse sections" at bounding box center [138, 215] width 17 height 17
checkbox input "true"
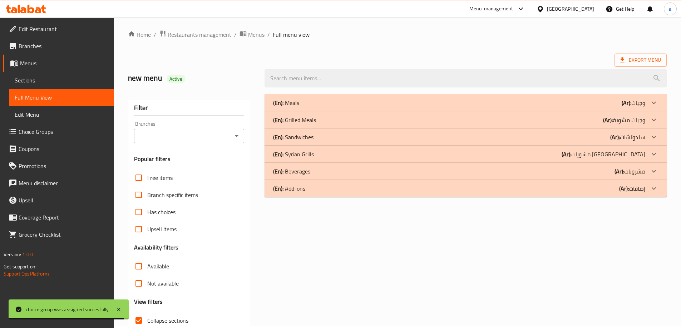
scroll to position [0, 0]
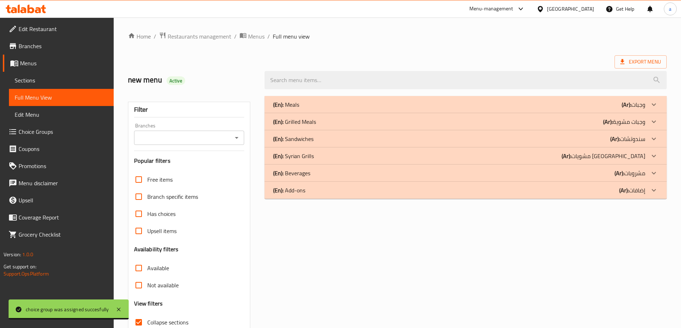
click at [651, 103] on icon at bounding box center [653, 104] width 9 height 9
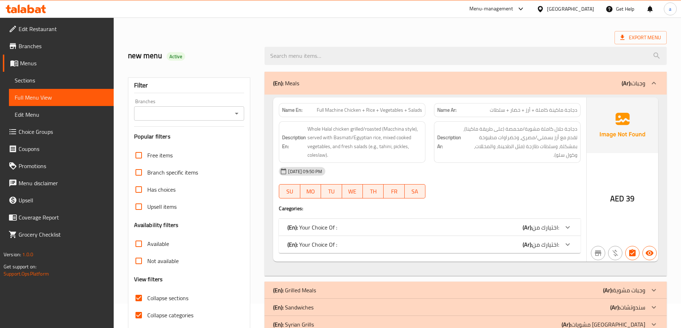
scroll to position [36, 0]
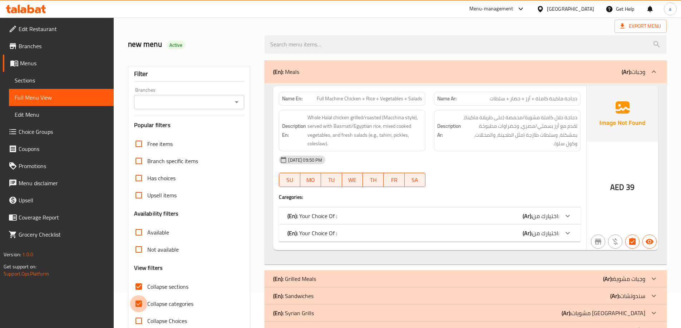
click at [140, 303] on input "Collapse categories" at bounding box center [138, 304] width 17 height 17
checkbox input "false"
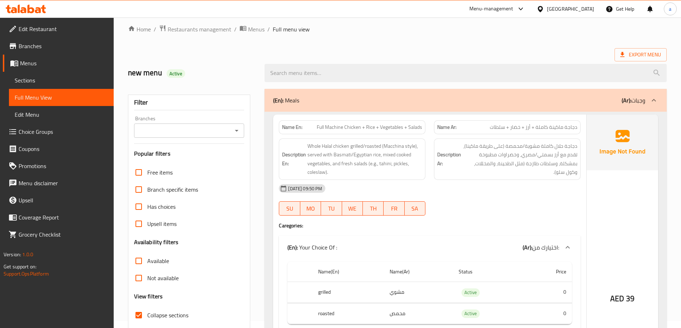
scroll to position [0, 0]
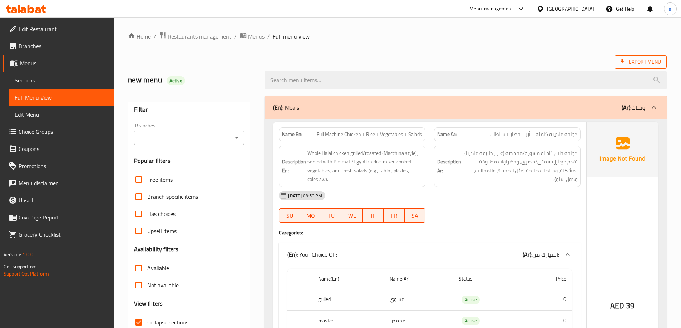
click at [639, 58] on span "Export Menu" at bounding box center [640, 62] width 41 height 9
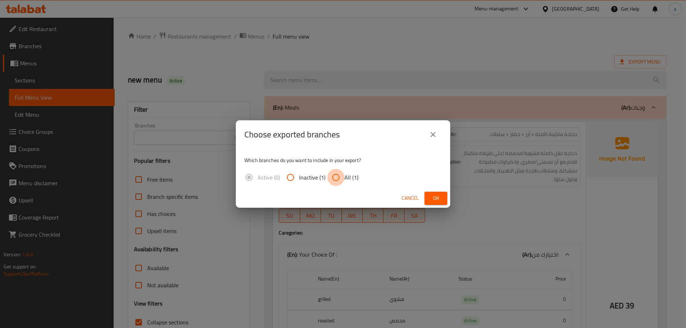
click at [339, 173] on input "All (1)" at bounding box center [335, 177] width 17 height 17
radio input "true"
click at [438, 198] on span "Ok" at bounding box center [435, 198] width 11 height 9
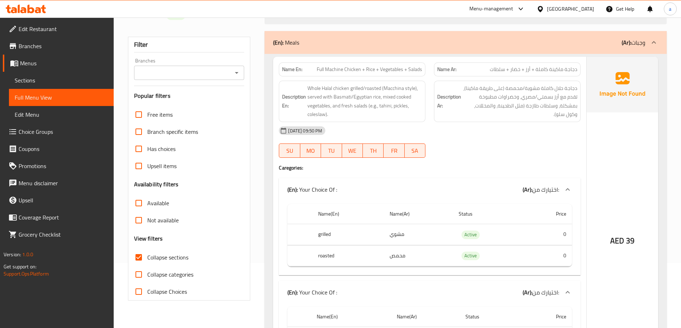
scroll to position [101, 0]
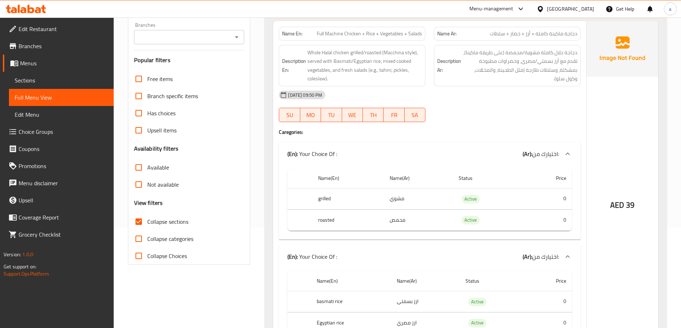
click at [555, 36] on span "دجاجة ماكينة كاملة + أرز + خضار + سلطات" at bounding box center [534, 34] width 88 height 8
click at [541, 36] on span "دجاجة ماكينة كاملة + أرز + خضار + سلطات" at bounding box center [534, 34] width 88 height 8
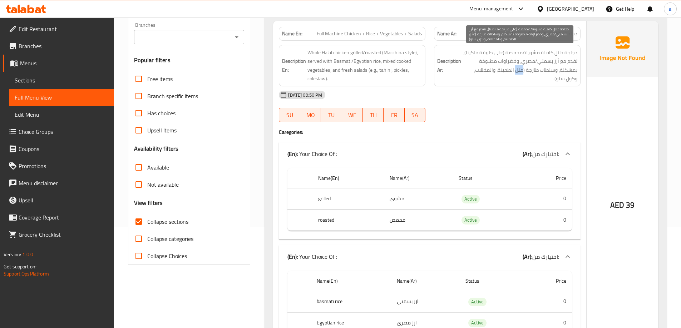
drag, startPoint x: 516, startPoint y: 73, endPoint x: 524, endPoint y: 70, distance: 7.8
click at [524, 70] on span "دجاجة حلال كاملة مشوية/محمصة (على طريقة ماكينا)، تقدم مع أرز بسمتي/مصري، وخضراو…" at bounding box center [519, 65] width 115 height 35
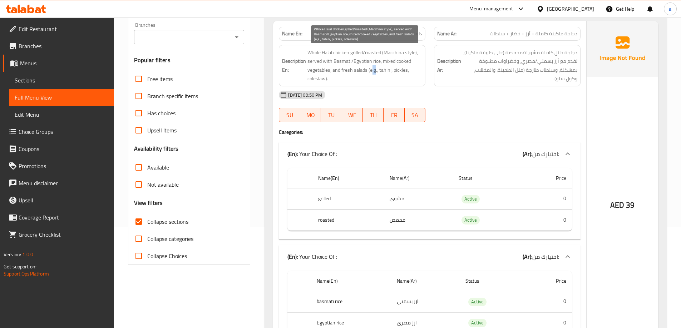
drag, startPoint x: 376, startPoint y: 71, endPoint x: 371, endPoint y: 72, distance: 4.3
click at [371, 72] on span "Whole Halal chicken grilled/roasted (Macchina style), served with Basmati/Egypt…" at bounding box center [364, 65] width 115 height 35
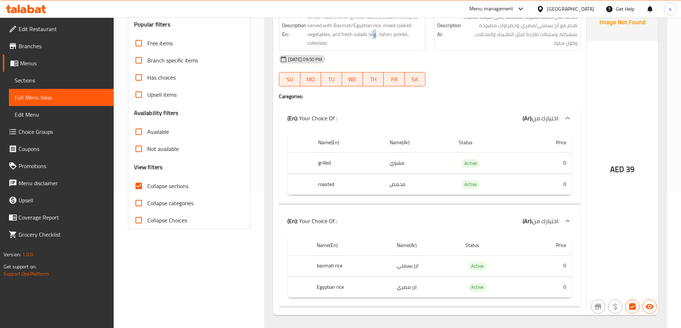
scroll to position [65, 0]
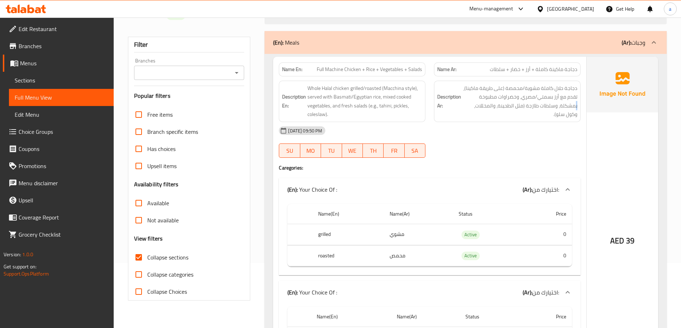
click at [578, 107] on div "Description Ar: دجاجة حلال كاملة مشوية/محمصة (على طريقة ماكينا)، تقدم مع أرز بس…" at bounding box center [507, 101] width 147 height 41
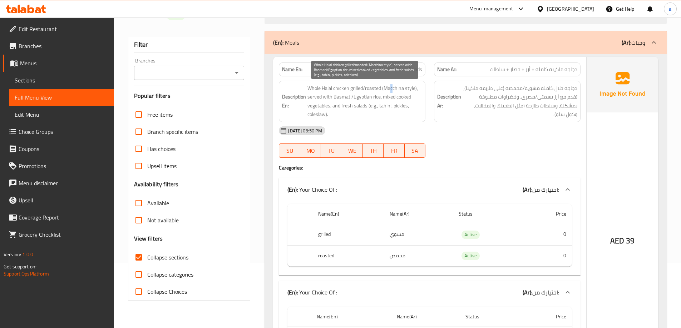
click at [392, 89] on span "Whole Halal chicken grilled/roasted (Macchina style), served with Basmati/Egypt…" at bounding box center [364, 101] width 115 height 35
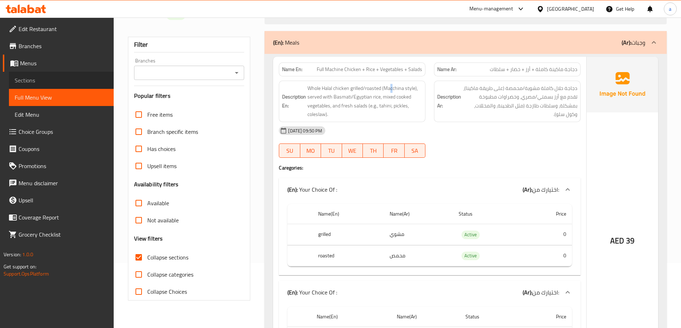
click at [80, 81] on span "Sections" at bounding box center [61, 80] width 93 height 9
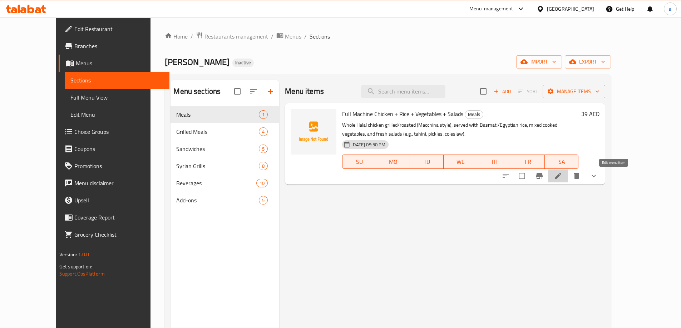
click at [562, 176] on icon at bounding box center [558, 176] width 9 height 9
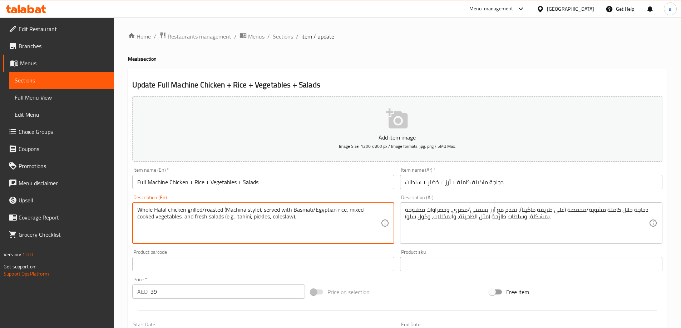
type textarea "Whole Halal chicken grilled/roasted (Machina style), served with Basmati/Egypti…"
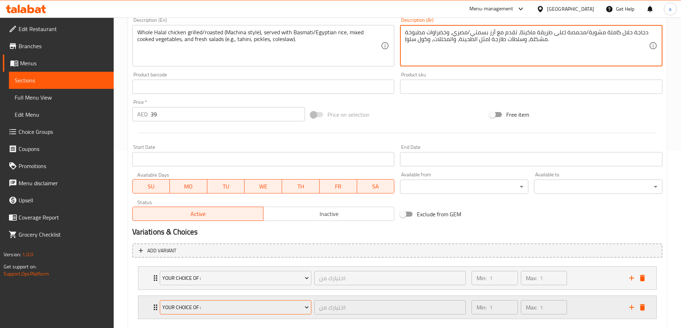
scroll to position [218, 0]
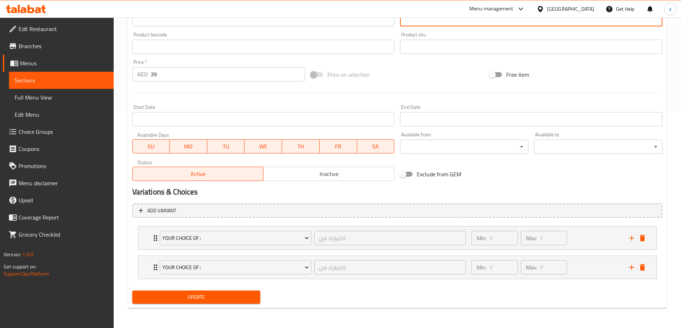
type textarea "دجاجة حلال كاملة مشوية/محمصة (على طريقة ماكينا)، تقدم مع أرز بسمتي/مصري، وخضراو…"
click at [198, 296] on span "Update" at bounding box center [196, 297] width 117 height 9
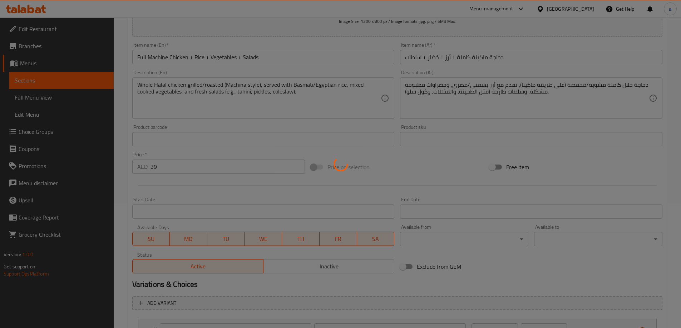
scroll to position [110, 0]
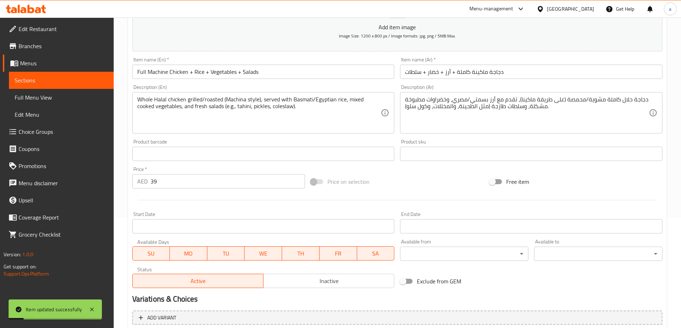
click at [55, 77] on span "Sections" at bounding box center [61, 80] width 93 height 9
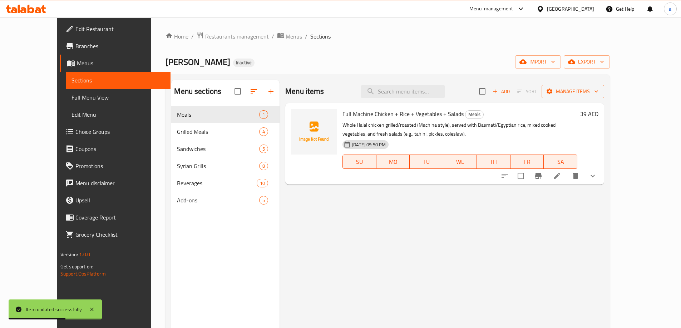
click at [71, 98] on span "Full Menu View" at bounding box center [117, 97] width 93 height 9
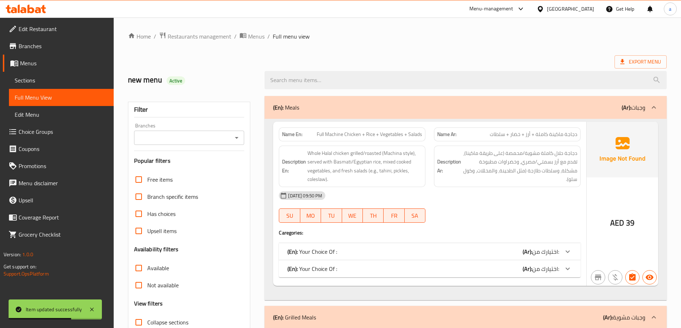
scroll to position [107, 0]
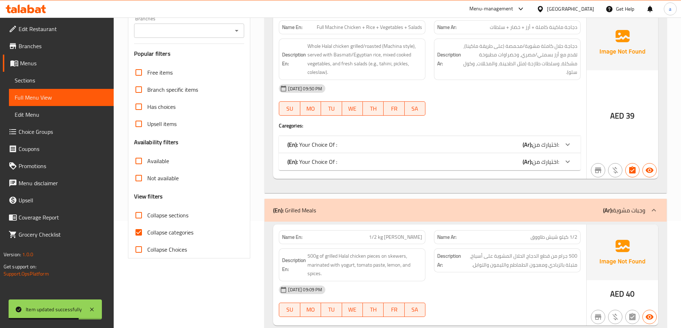
click at [142, 233] on input "Collapse categories" at bounding box center [138, 232] width 17 height 17
checkbox input "false"
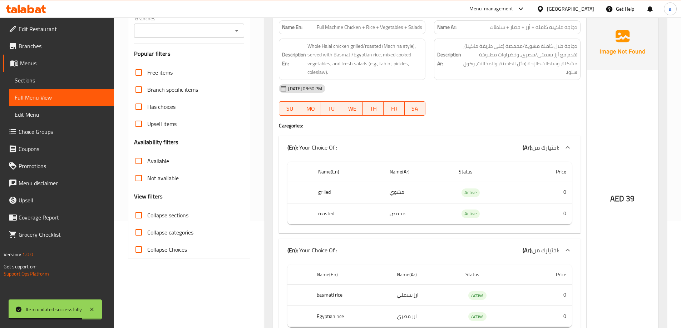
click at [141, 214] on input "Collapse sections" at bounding box center [138, 215] width 17 height 17
checkbox input "true"
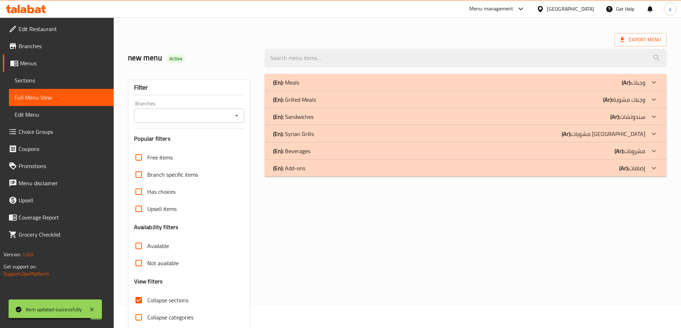
scroll to position [0, 0]
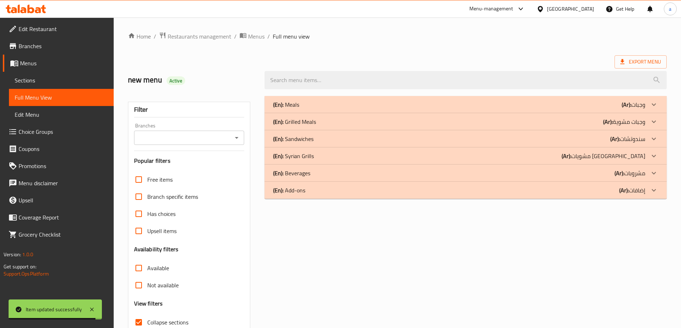
click at [663, 103] on div "(En): Meals (Ar): وجبات" at bounding box center [465, 104] width 402 height 17
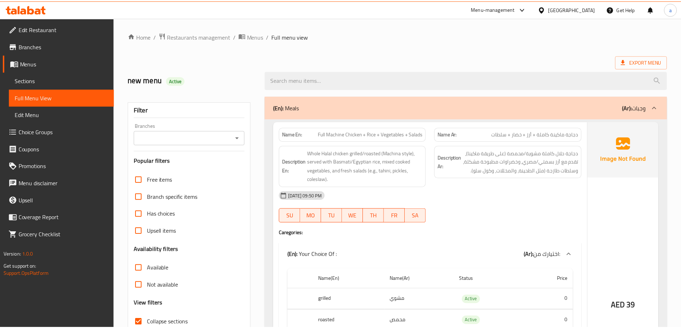
scroll to position [244, 0]
